Goal: Transaction & Acquisition: Purchase product/service

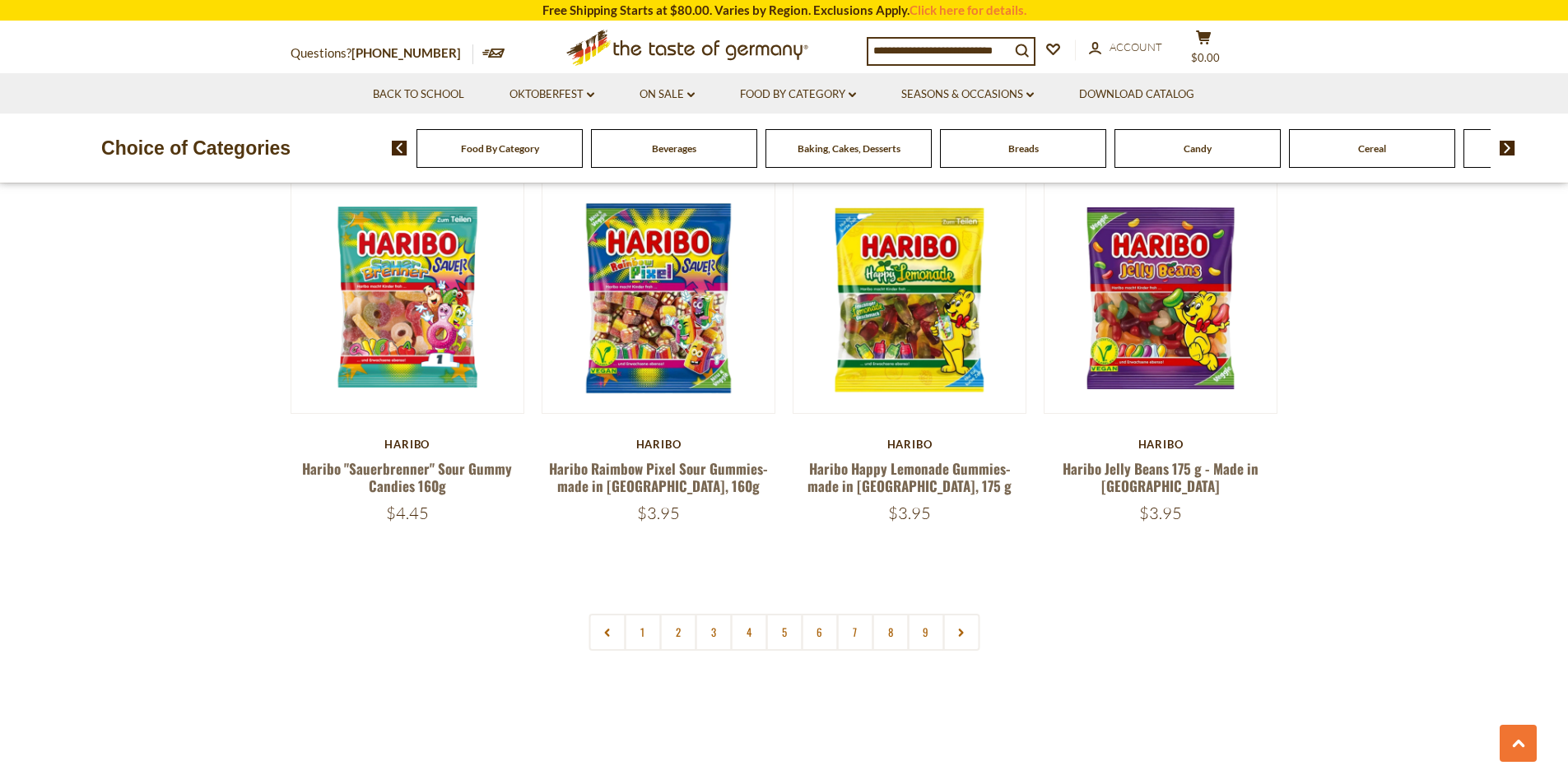
scroll to position [3951, 0]
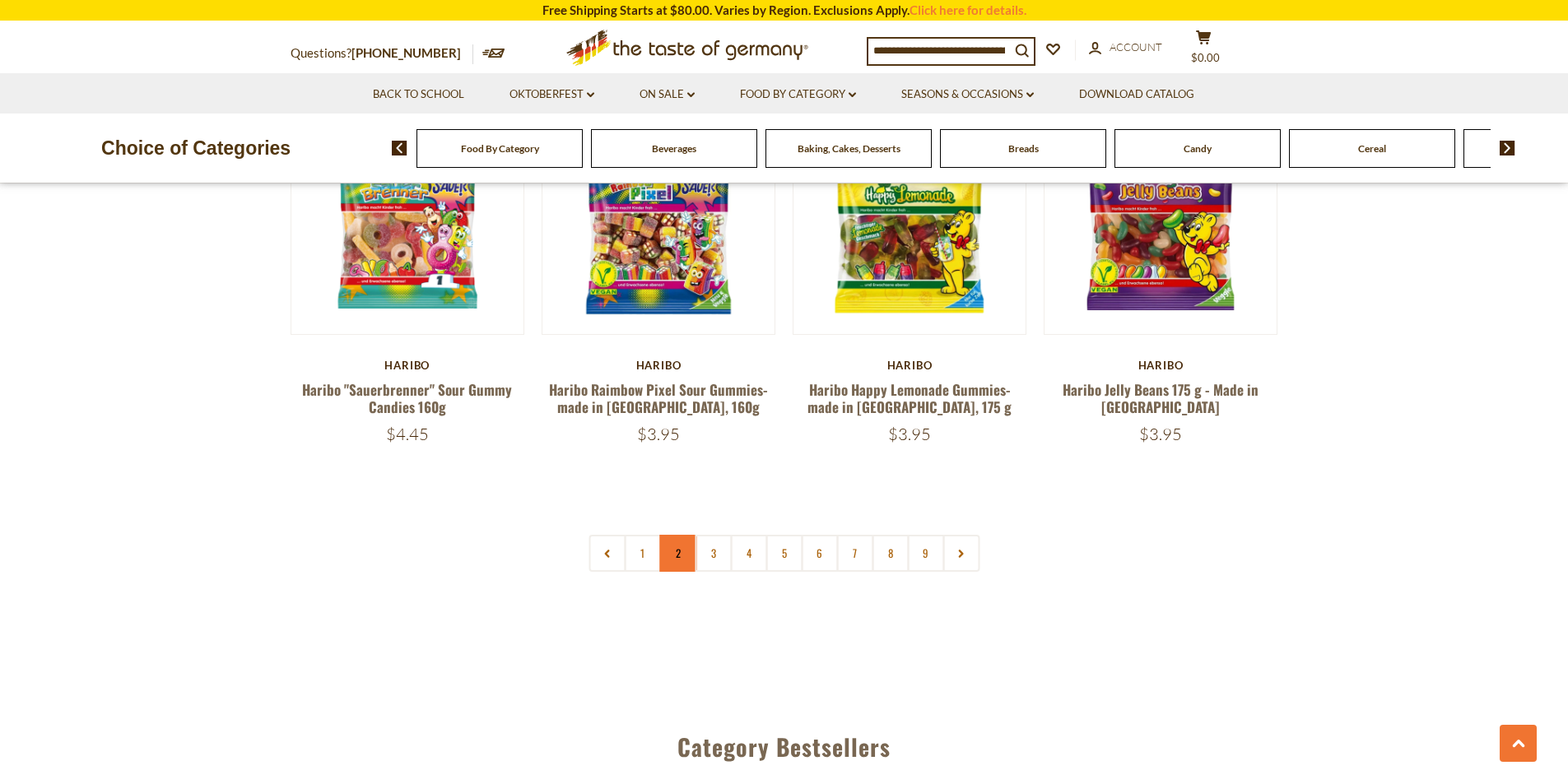
click at [681, 535] on link "2" at bounding box center [678, 553] width 37 height 37
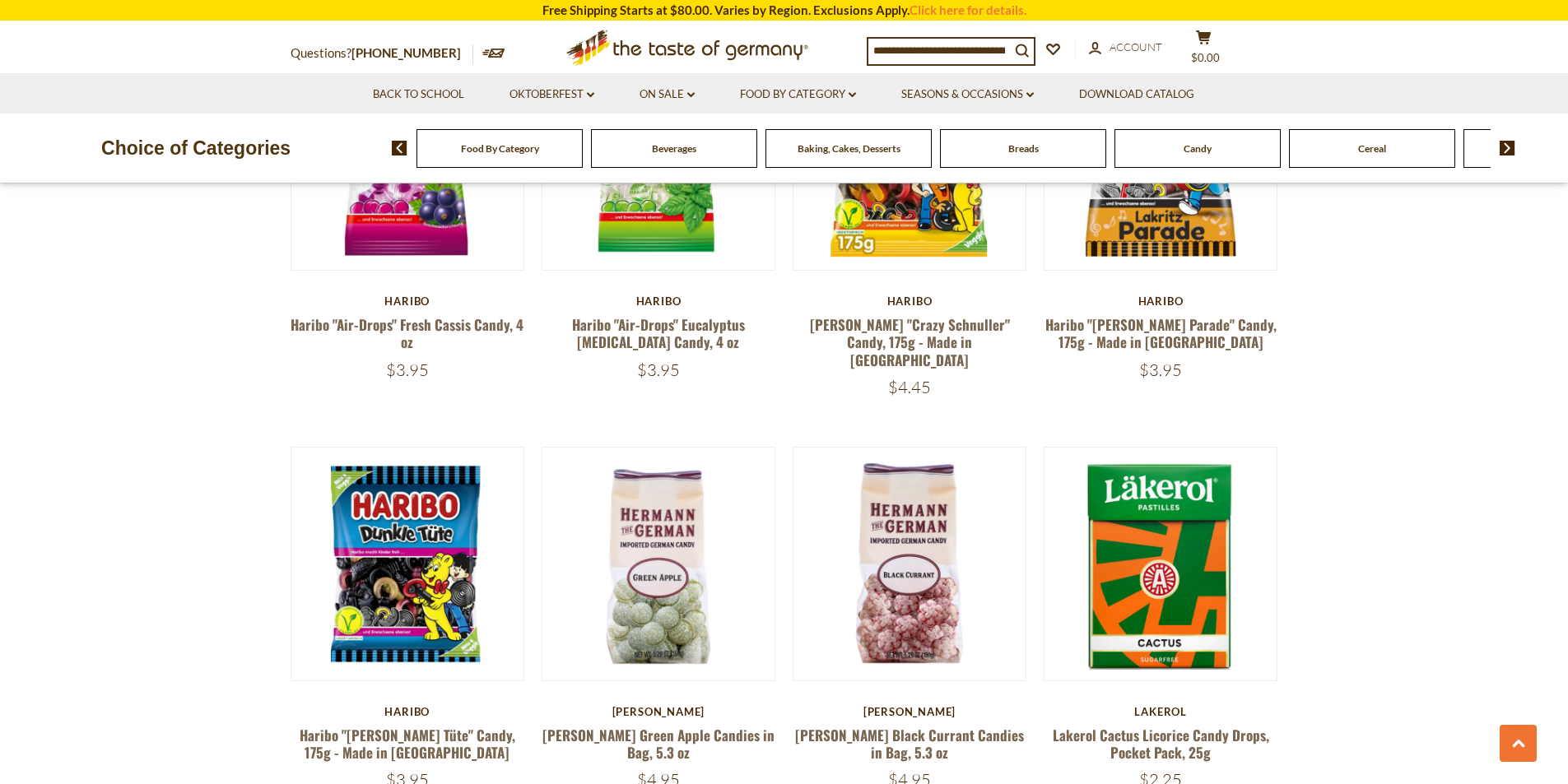
scroll to position [3820, 0]
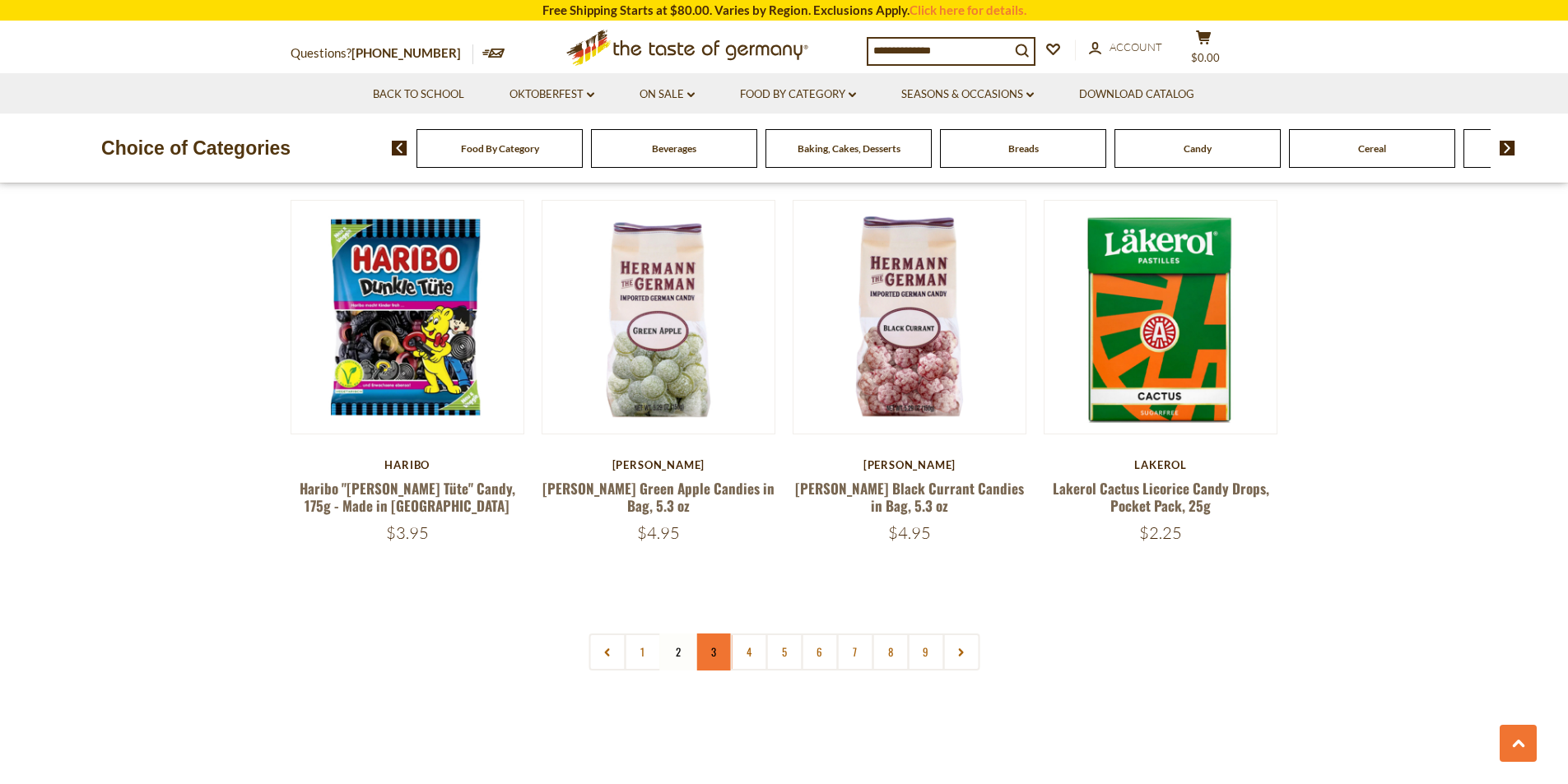
click at [729, 634] on link "3" at bounding box center [713, 652] width 37 height 37
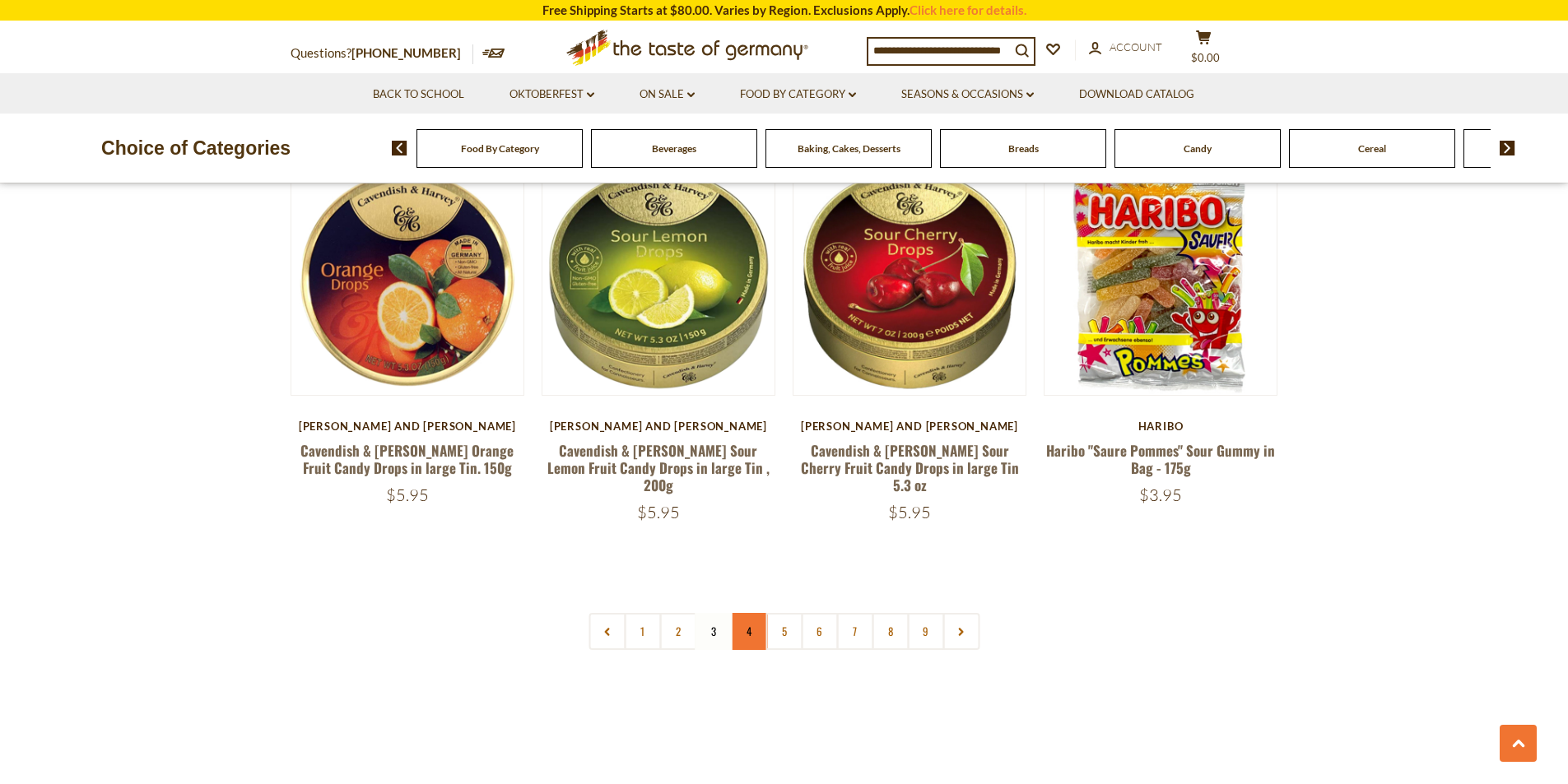
click at [746, 613] on link "4" at bounding box center [749, 632] width 37 height 37
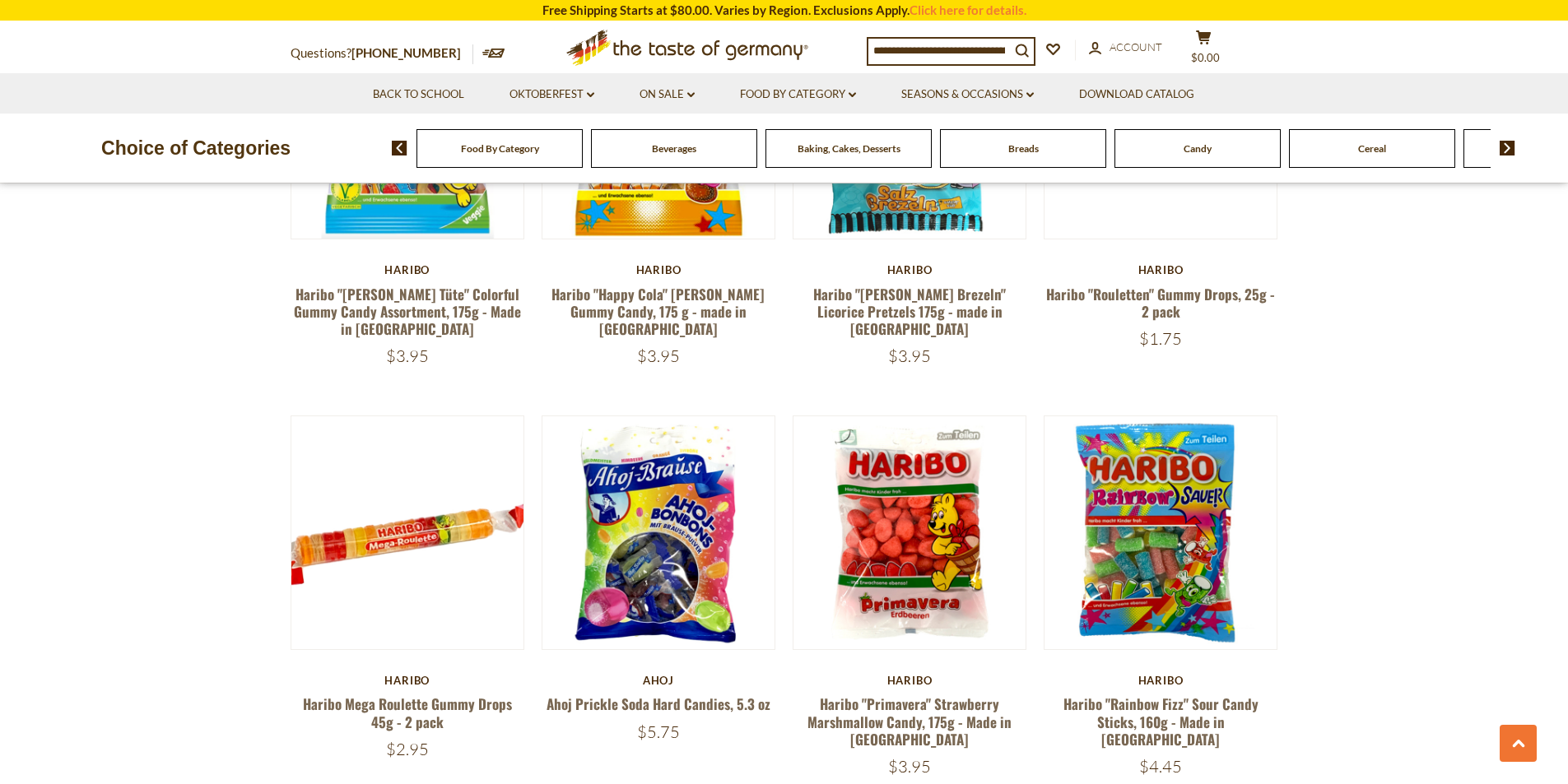
scroll to position [1763, 0]
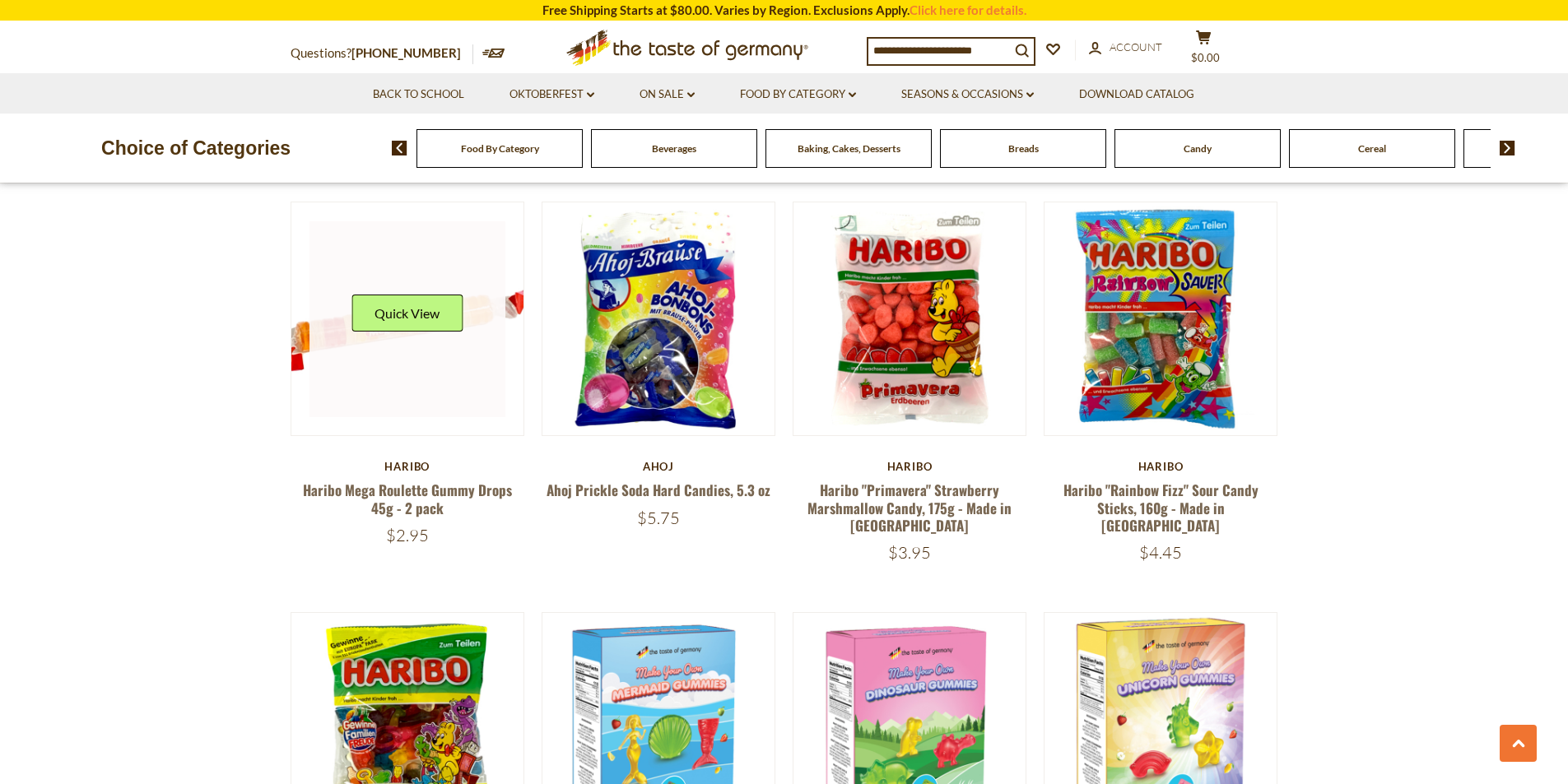
drag, startPoint x: 376, startPoint y: 375, endPoint x: 361, endPoint y: 384, distance: 17.5
click at [376, 375] on link at bounding box center [408, 319] width 196 height 196
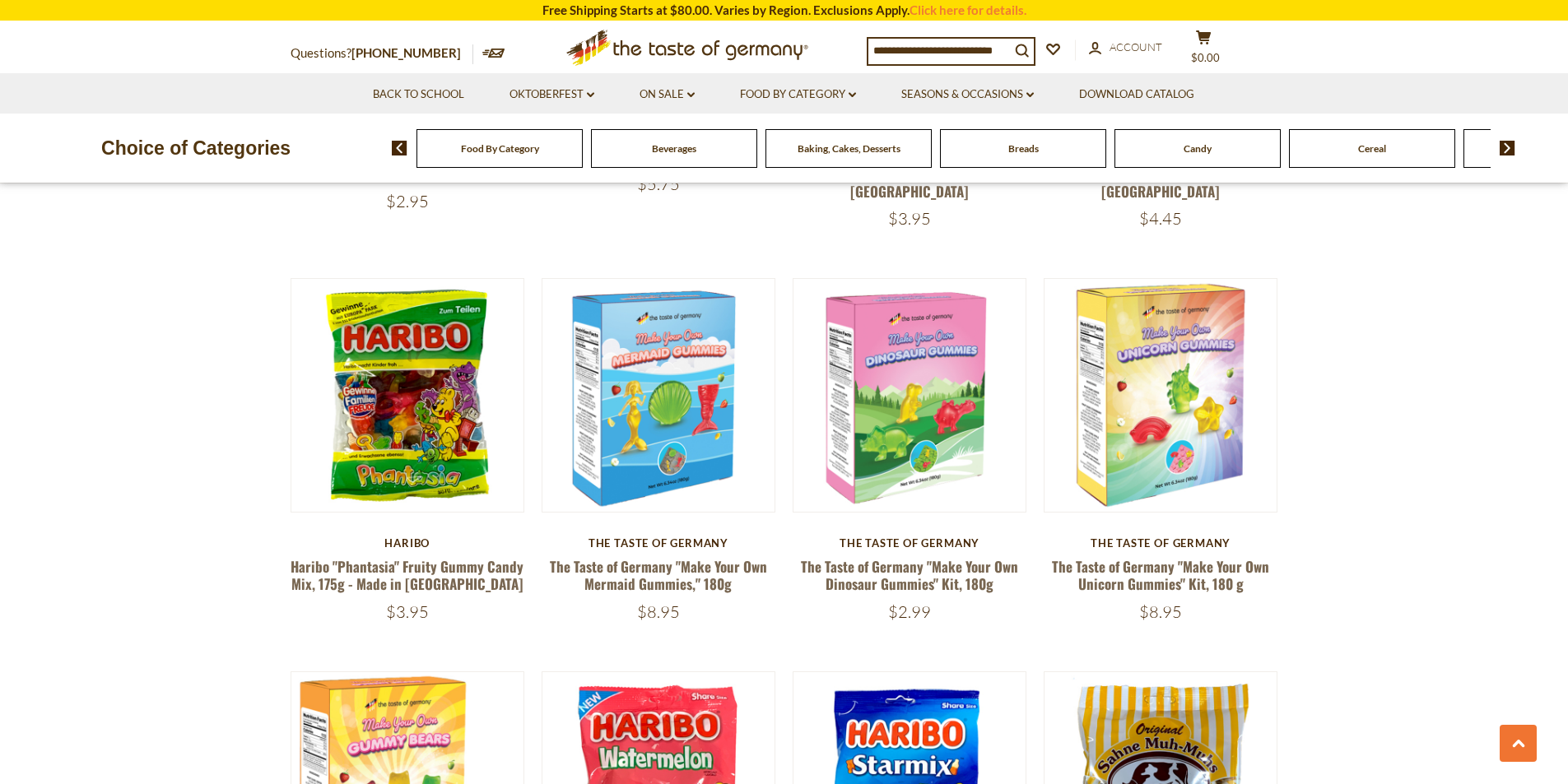
scroll to position [2174, 0]
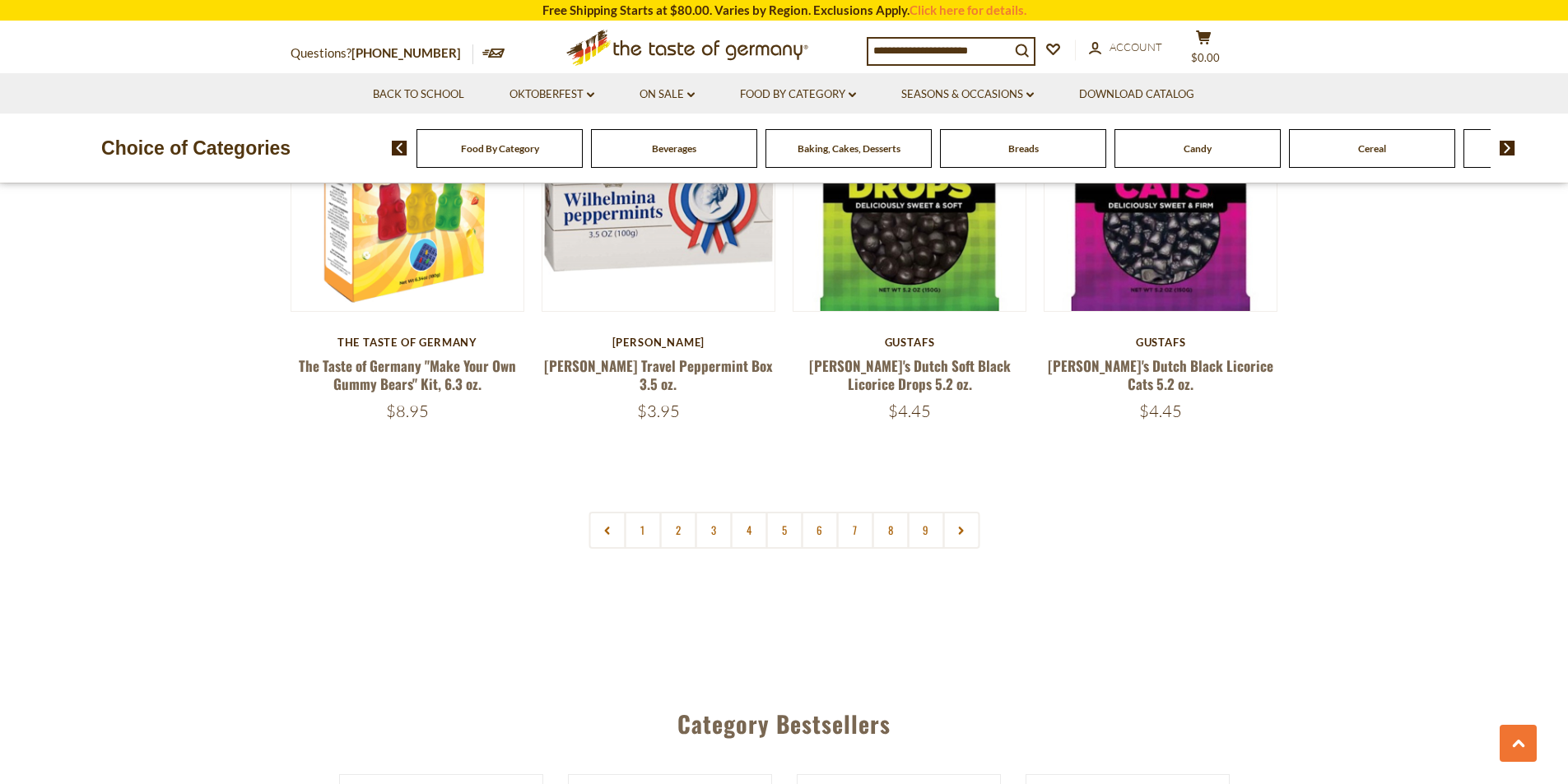
scroll to position [3902, 0]
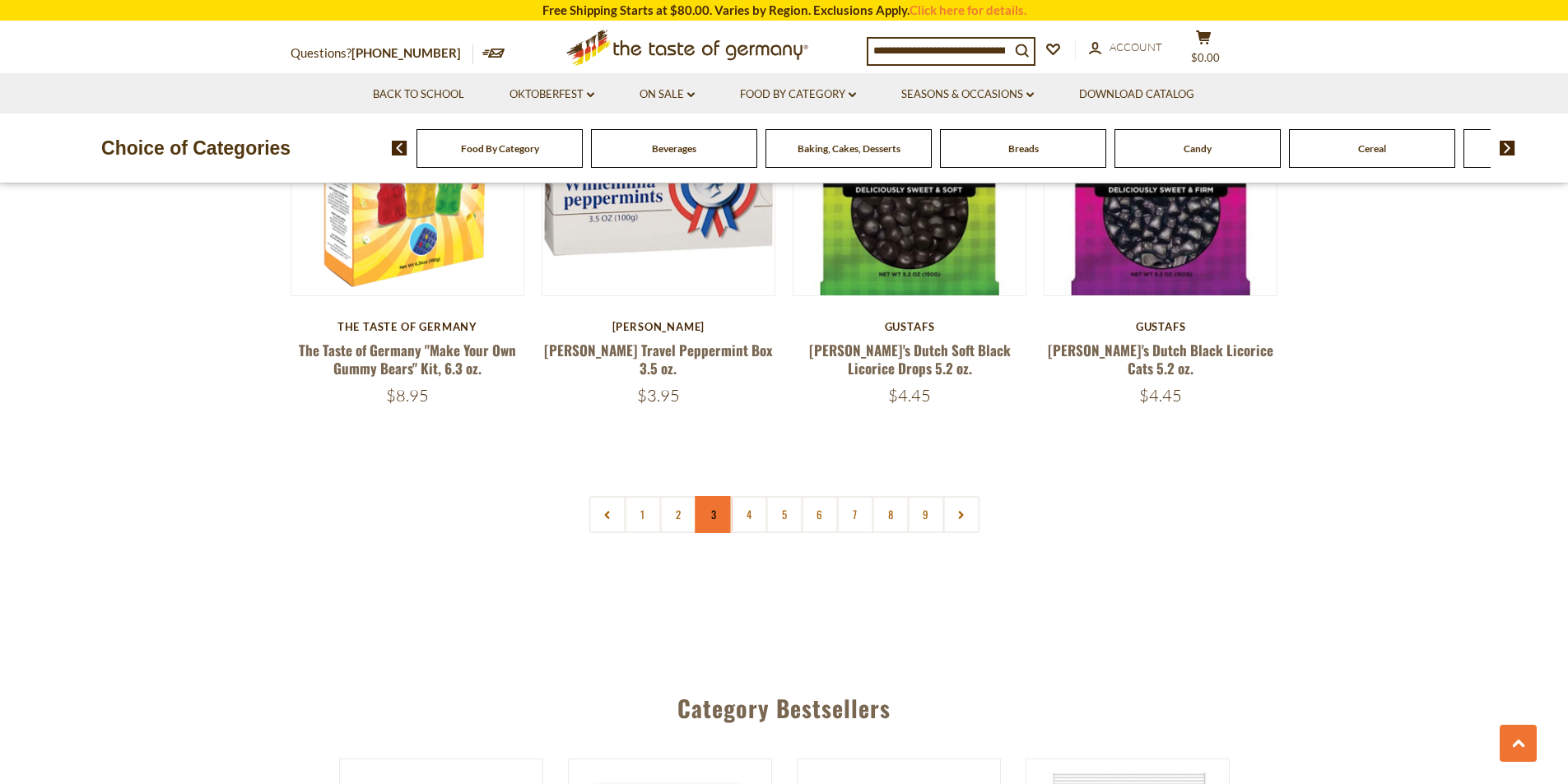
click at [711, 504] on link "3" at bounding box center [713, 515] width 37 height 37
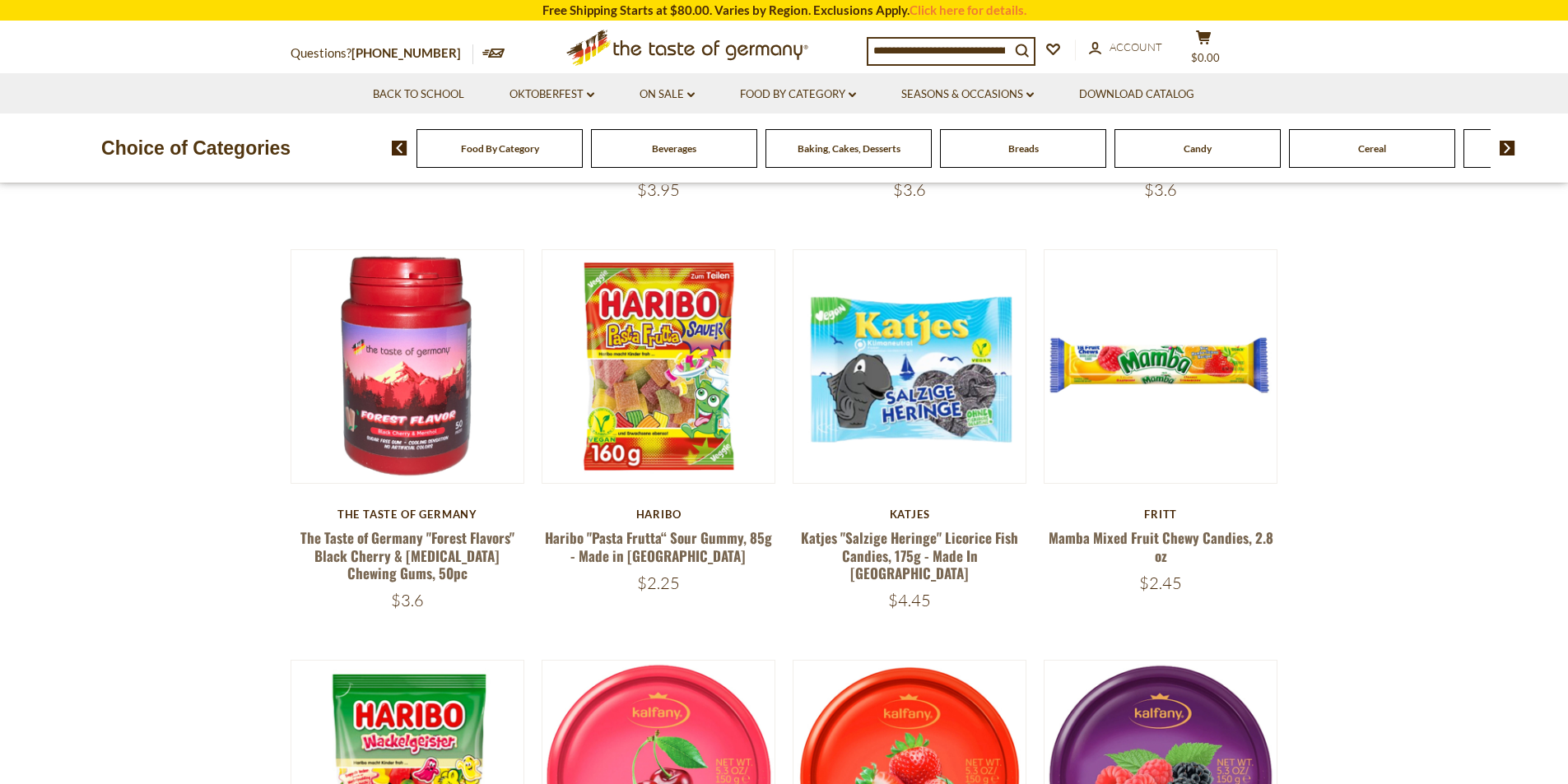
scroll to position [693, 0]
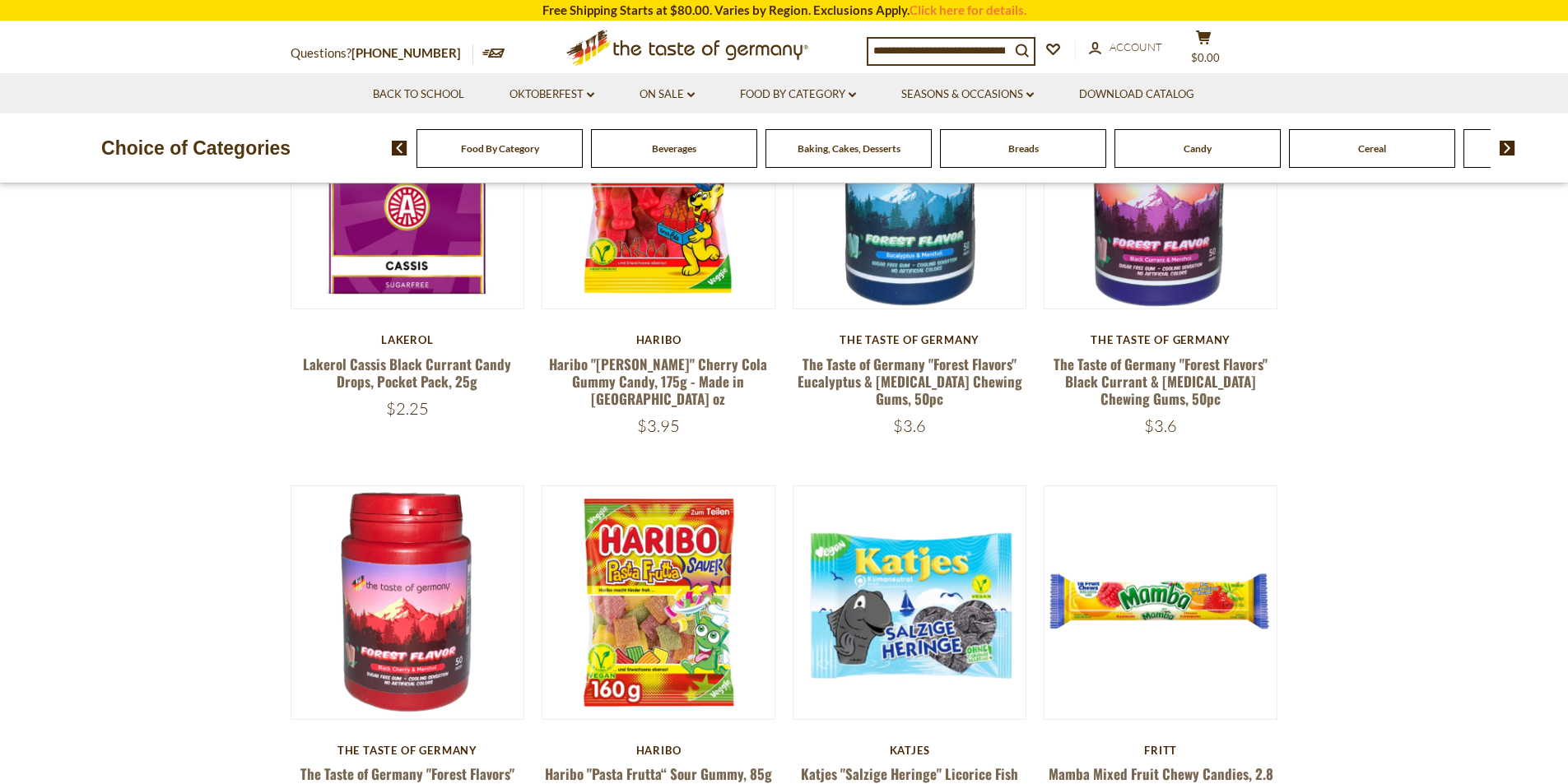
drag, startPoint x: 65, startPoint y: 442, endPoint x: 79, endPoint y: 442, distance: 14.0
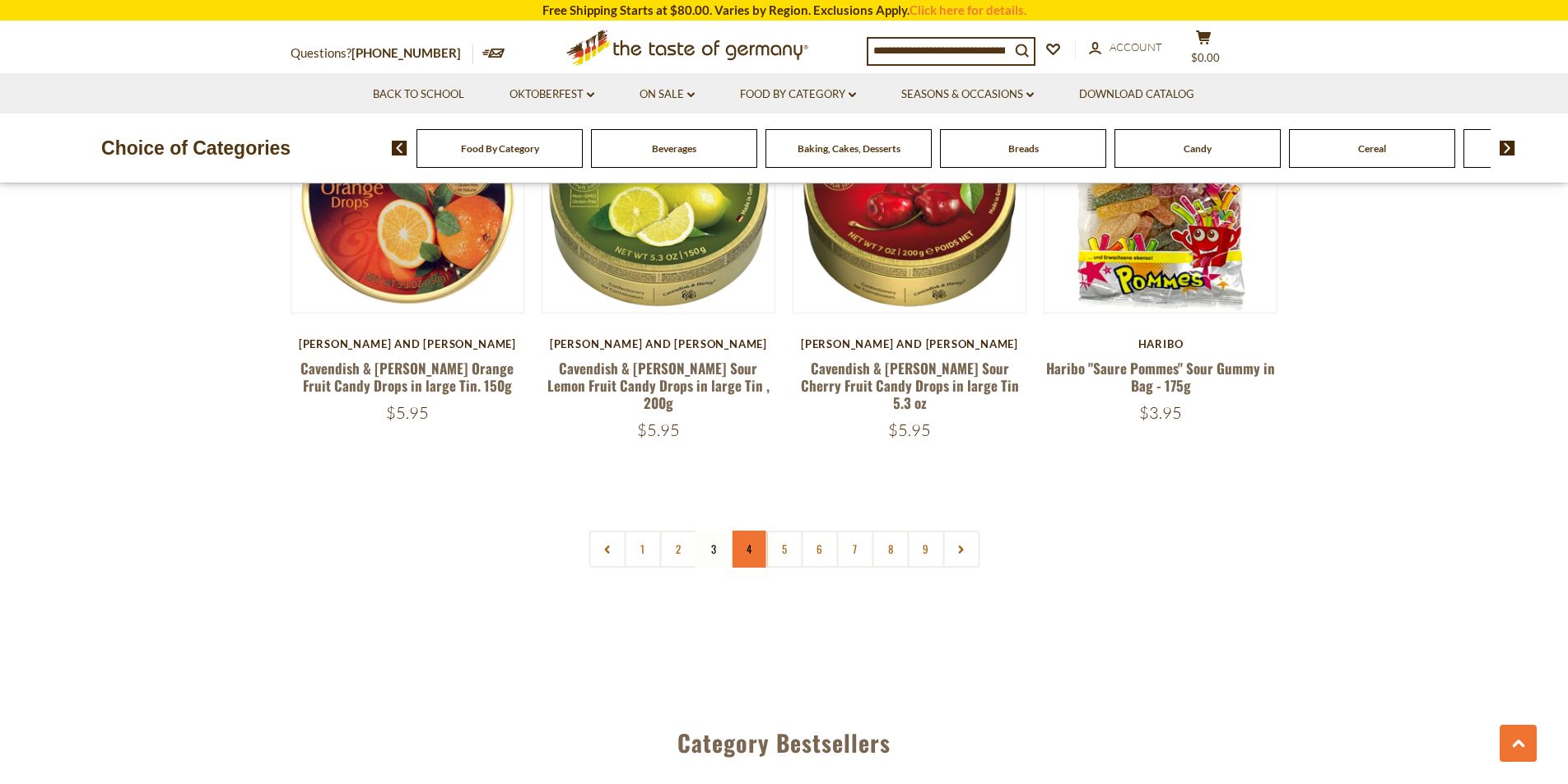
click at [742, 531] on link "4" at bounding box center [749, 550] width 37 height 37
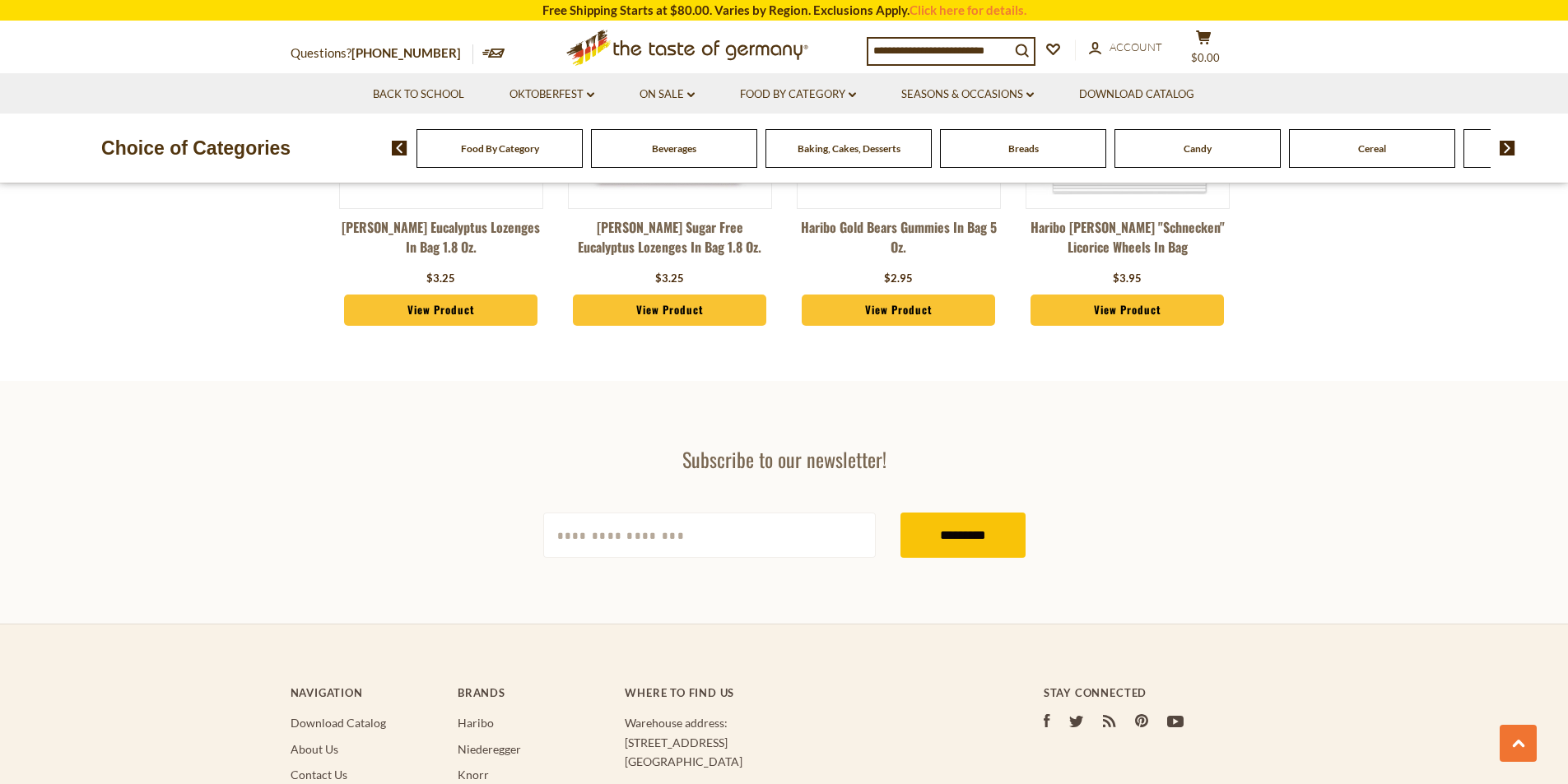
scroll to position [4725, 0]
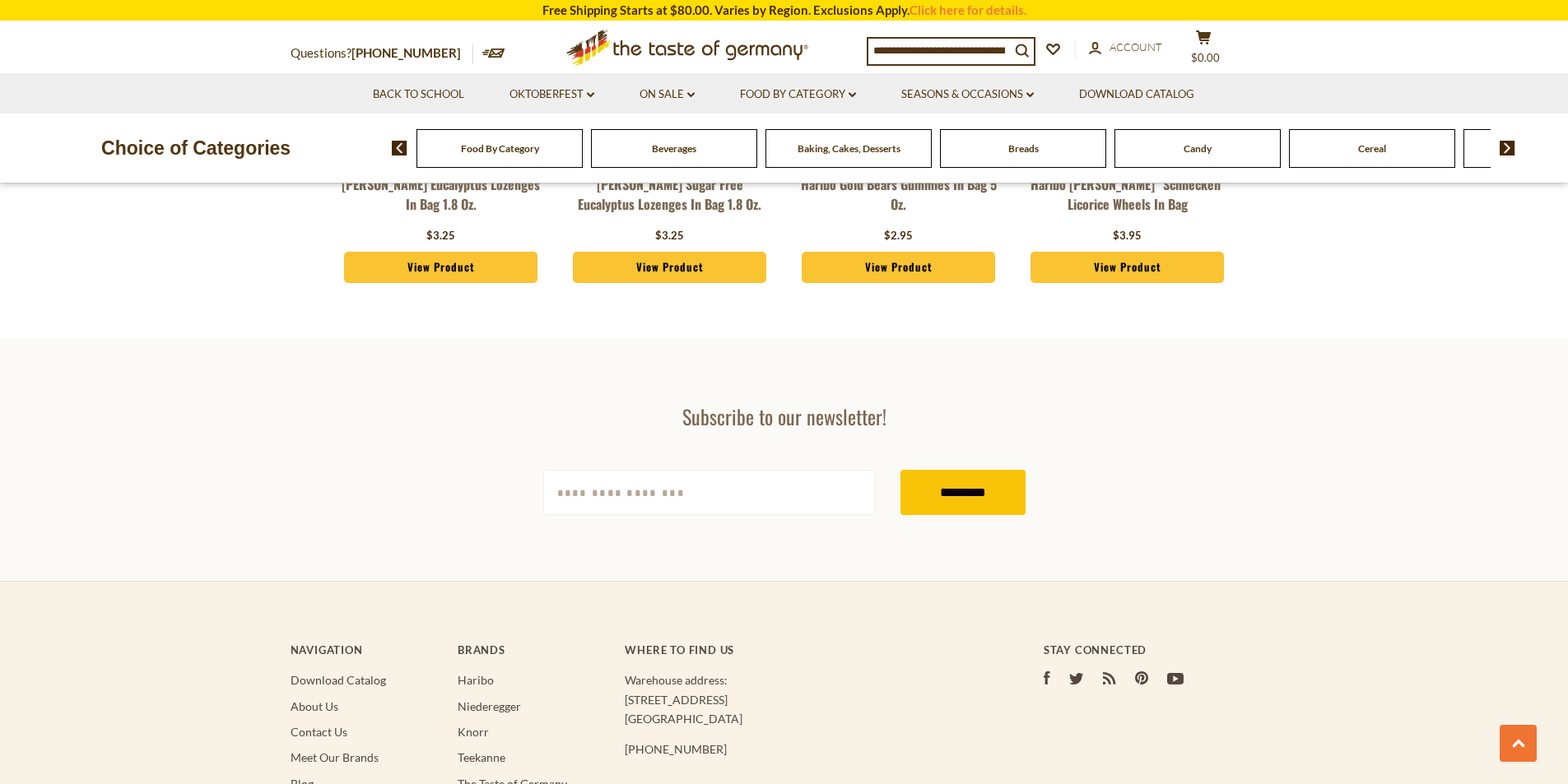
click at [547, 157] on div "Food By Category" at bounding box center [500, 148] width 166 height 39
